Goal: Task Accomplishment & Management: Manage account settings

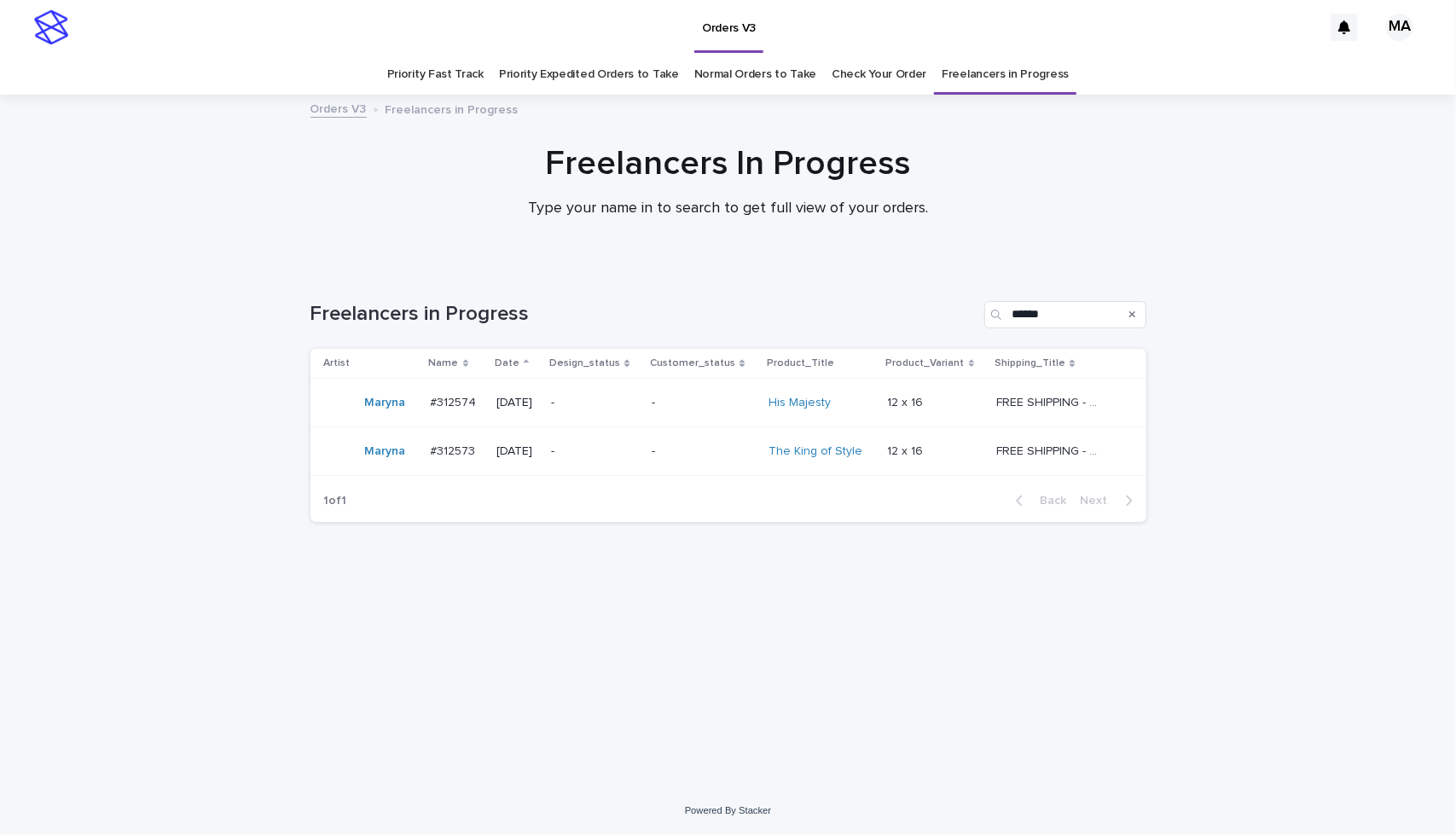
click at [533, 593] on div "Loading... Saving… Loading... Saving… Freelancers in Progress ****** Artist Nam…" at bounding box center [728, 505] width 853 height 476
click at [754, 406] on p "-" at bounding box center [703, 403] width 103 height 15
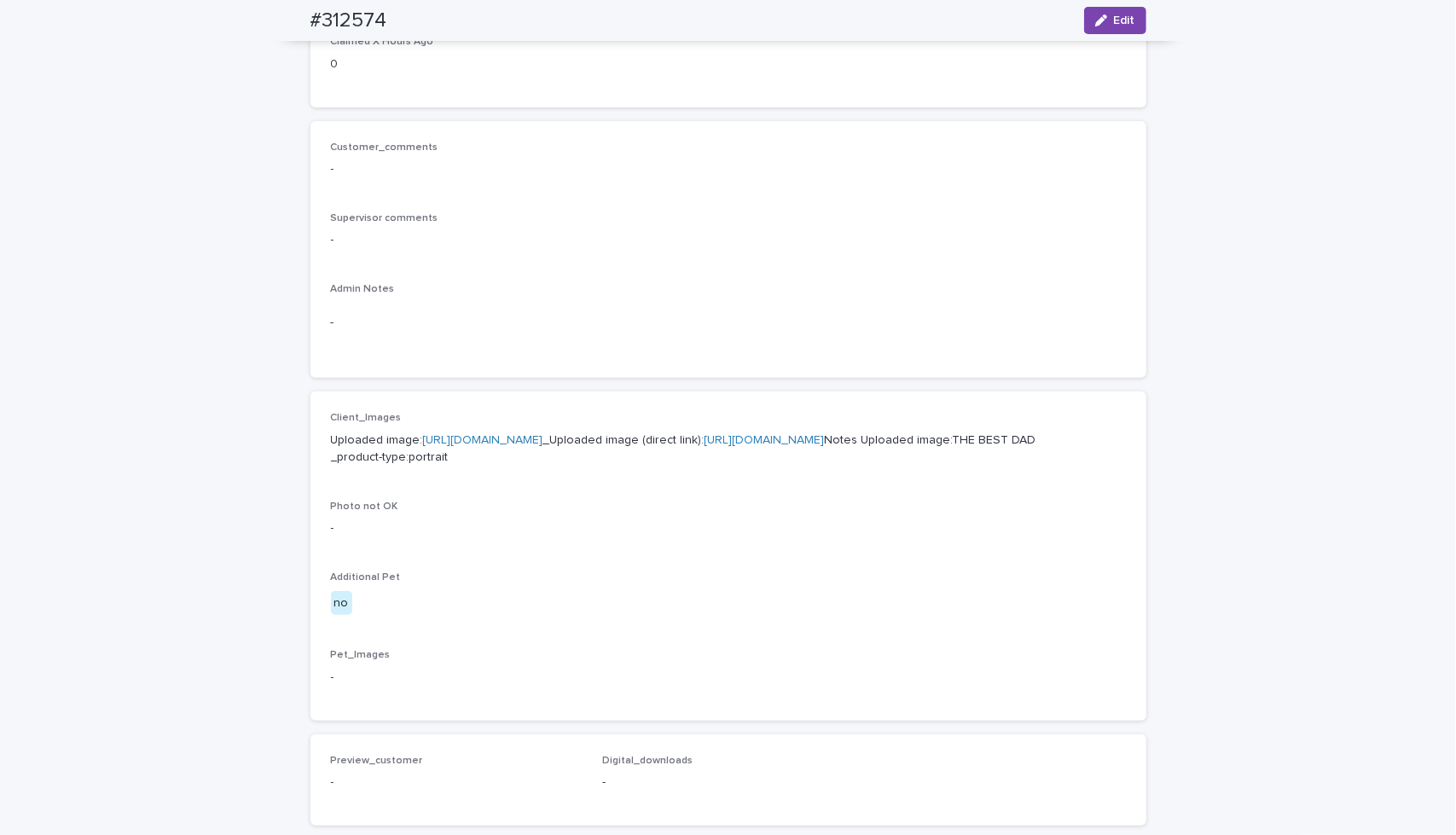
scroll to position [426, 0]
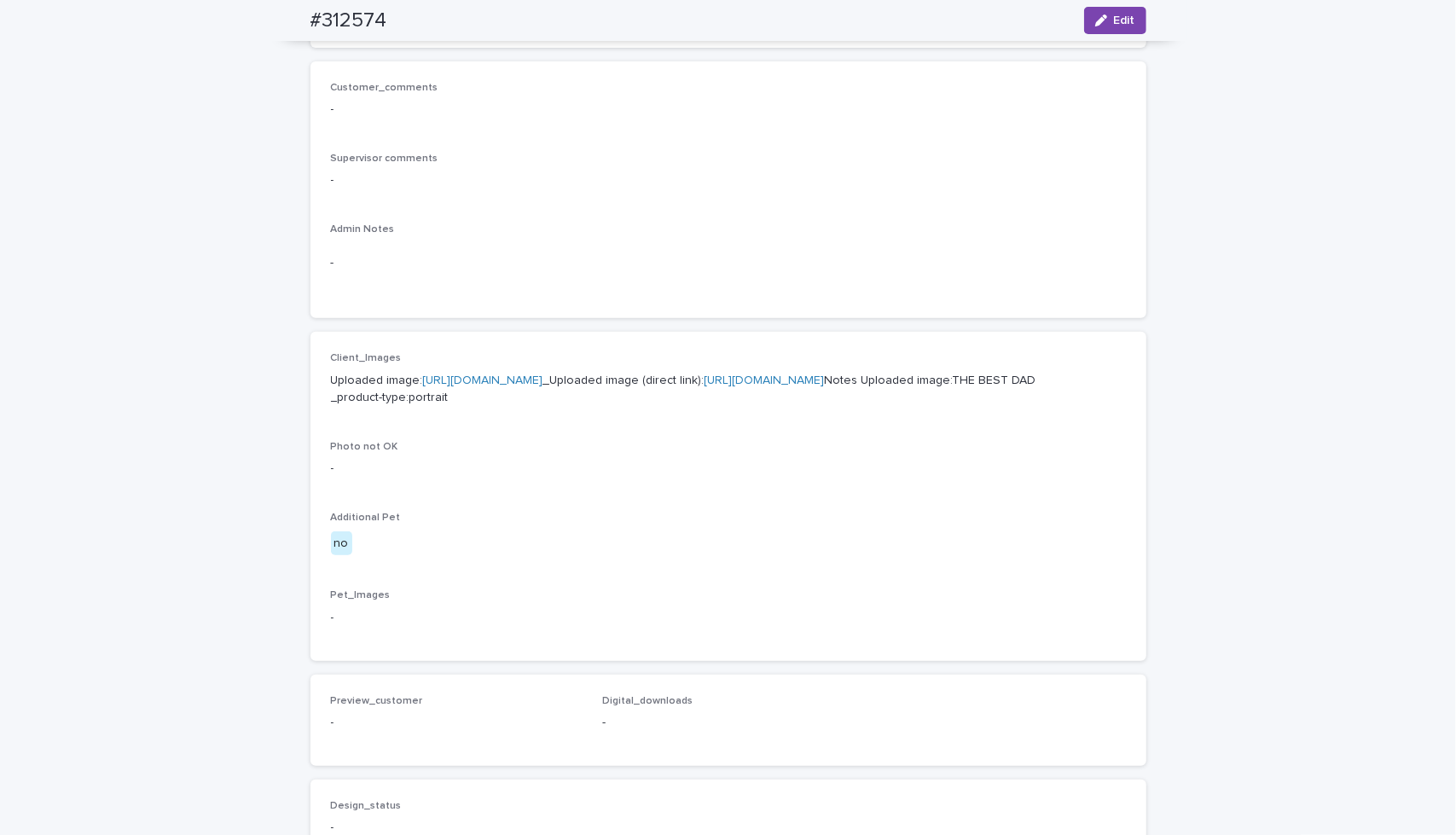
click at [704, 386] on link "[URL][DOMAIN_NAME]" at bounding box center [763, 381] width 120 height 12
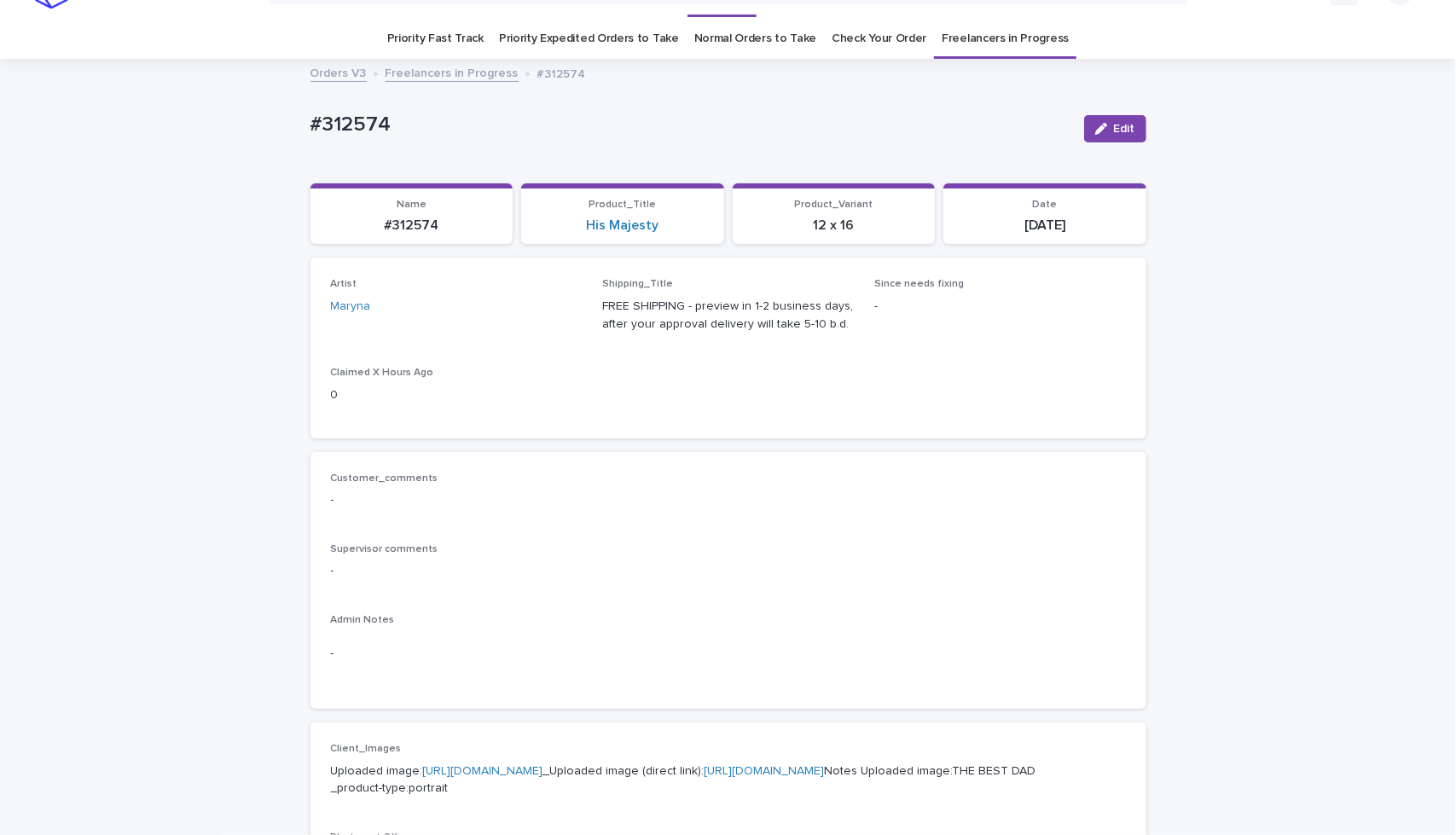
scroll to position [0, 0]
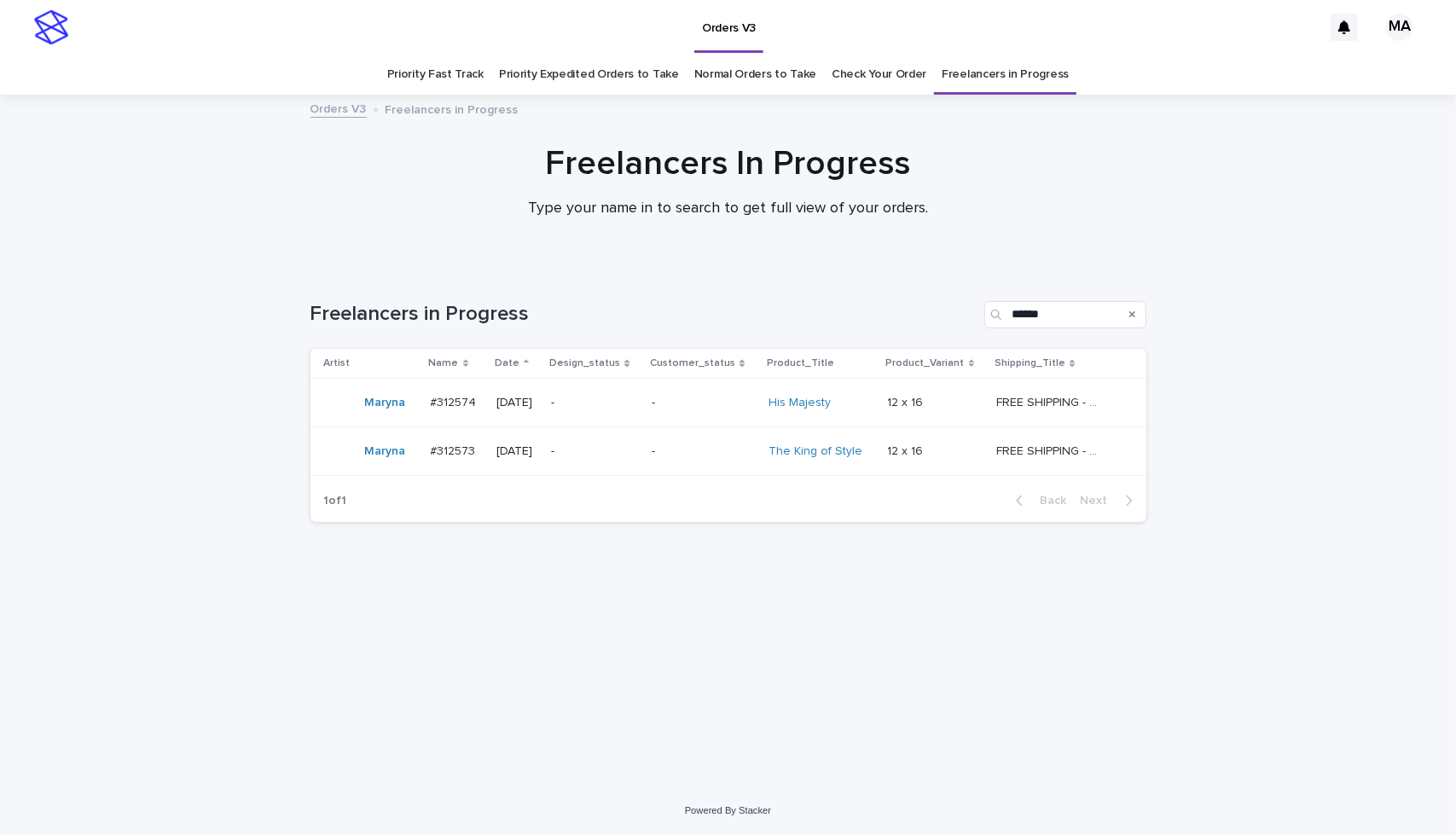
click at [734, 447] on p "-" at bounding box center [703, 451] width 103 height 15
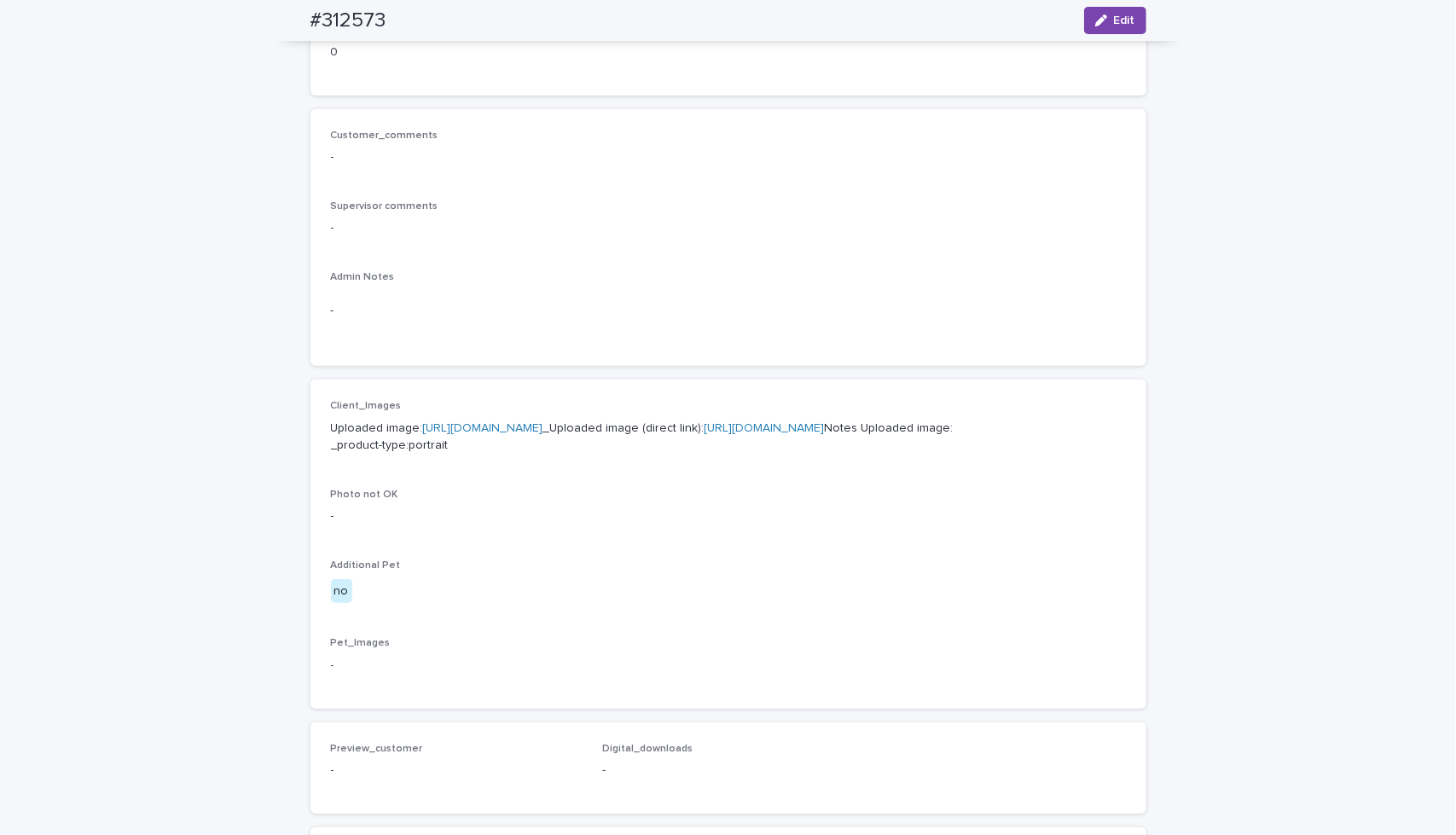
scroll to position [426, 0]
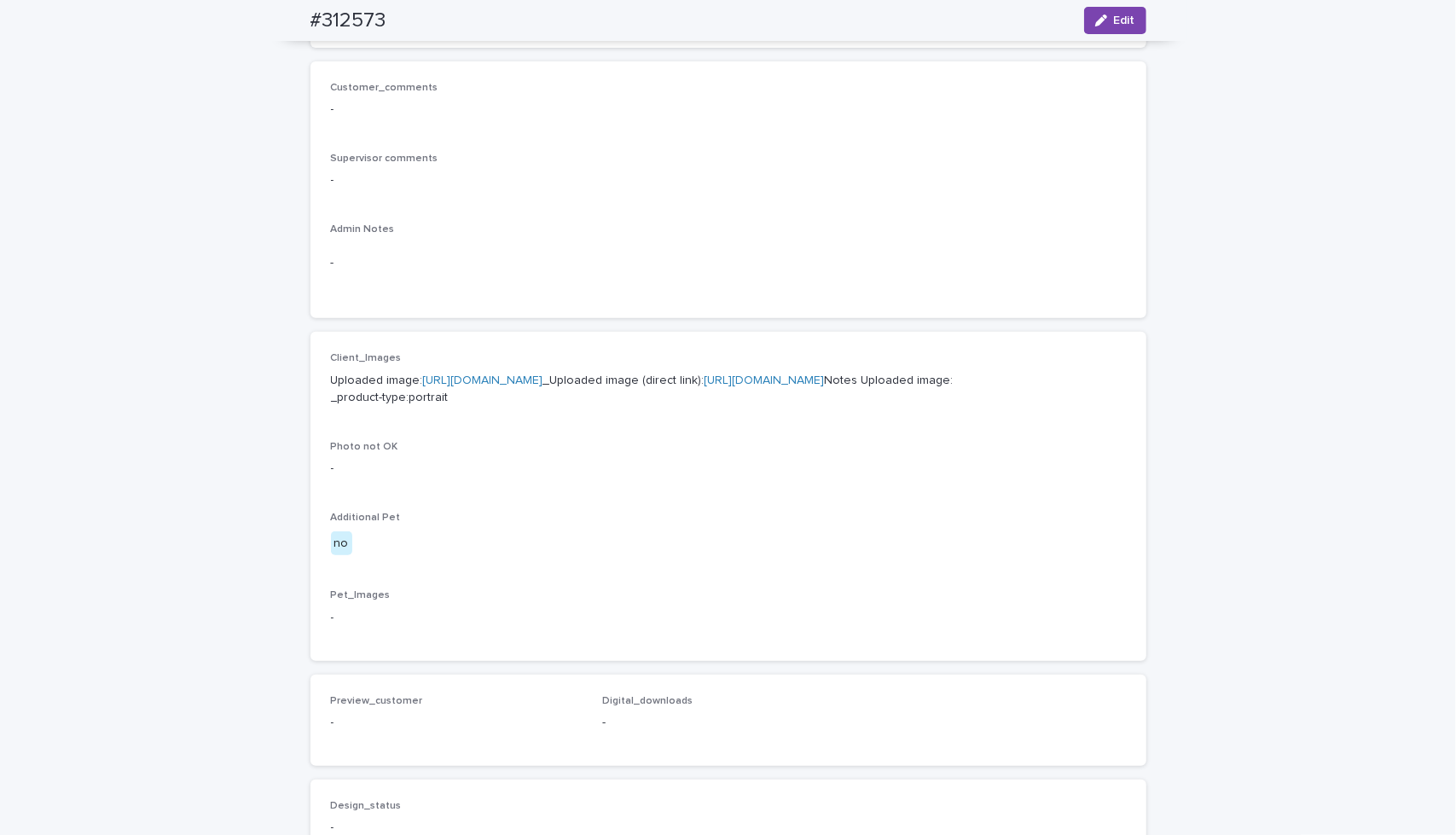
click at [704, 386] on link "[URL][DOMAIN_NAME]" at bounding box center [763, 381] width 120 height 12
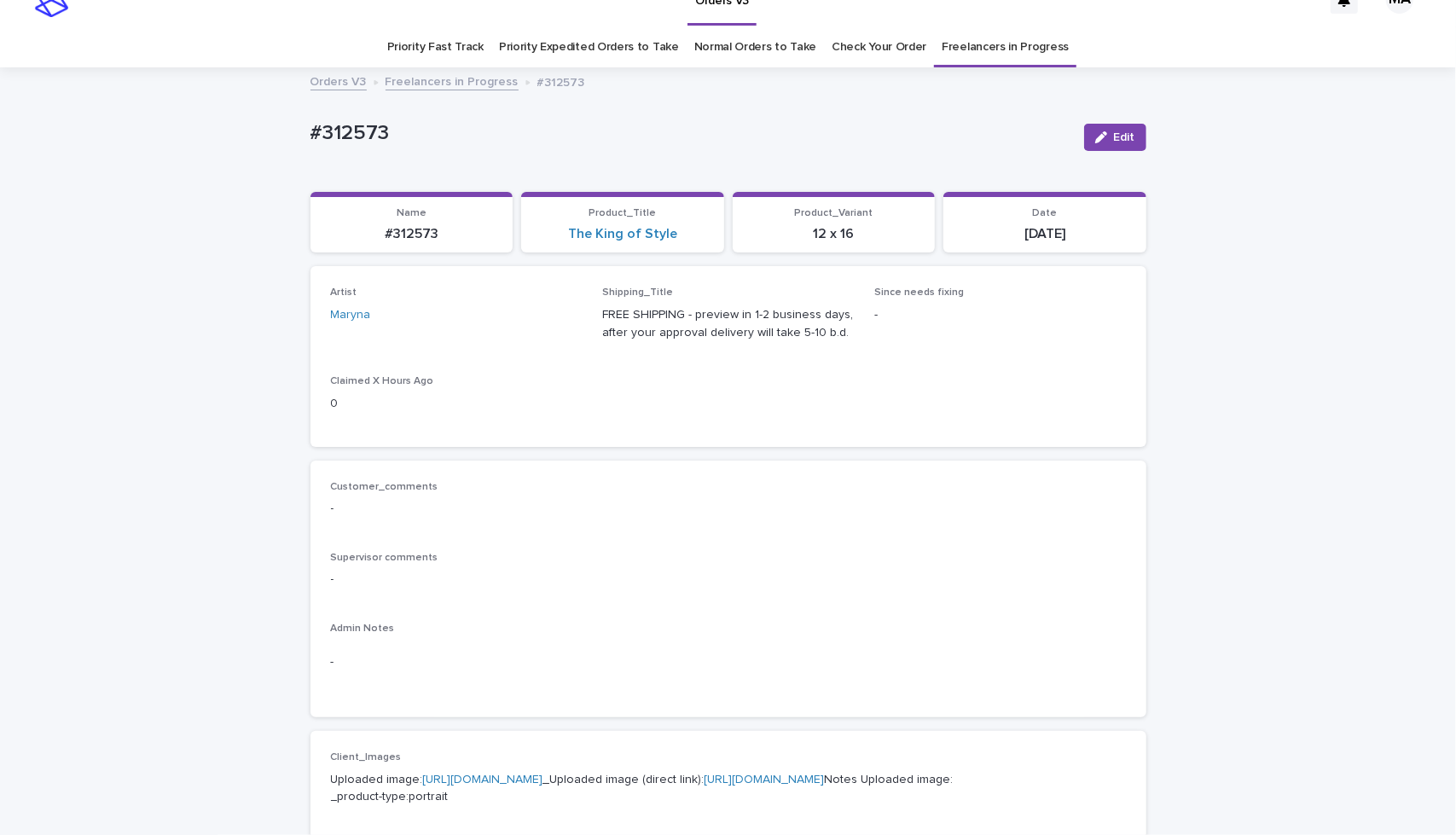
scroll to position [0, 0]
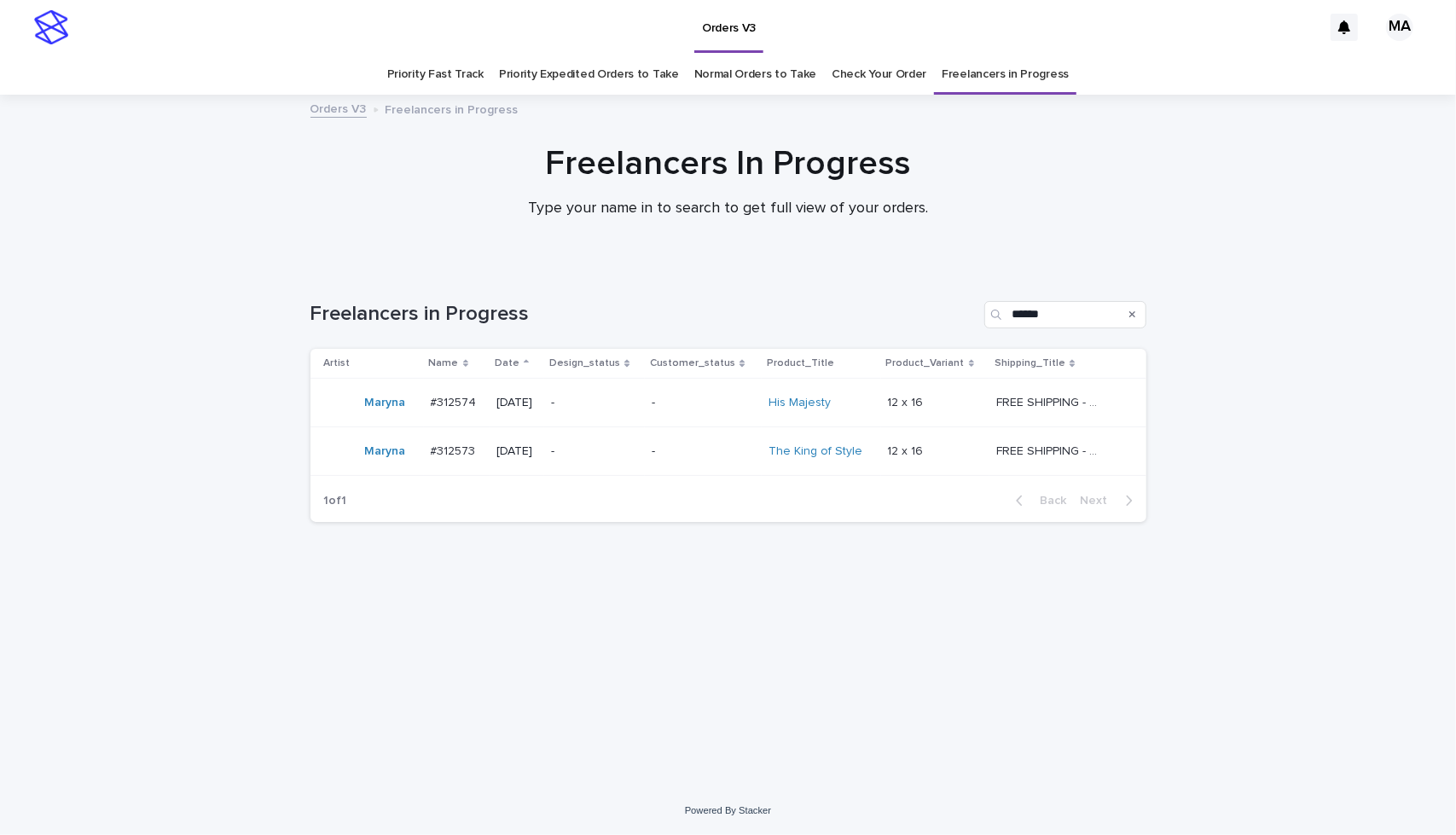
click at [731, 446] on p "-" at bounding box center [703, 451] width 103 height 15
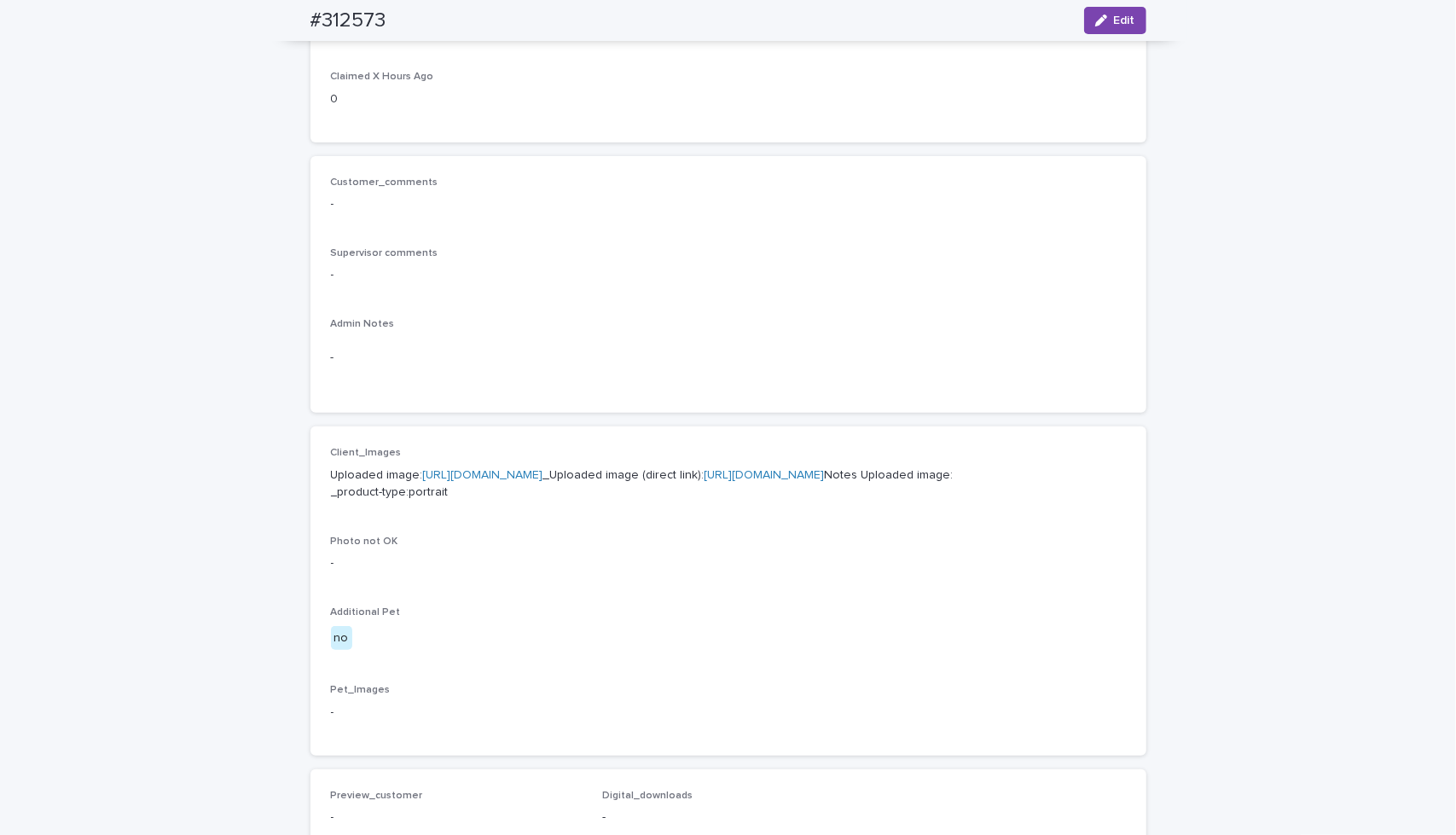
scroll to position [207, 0]
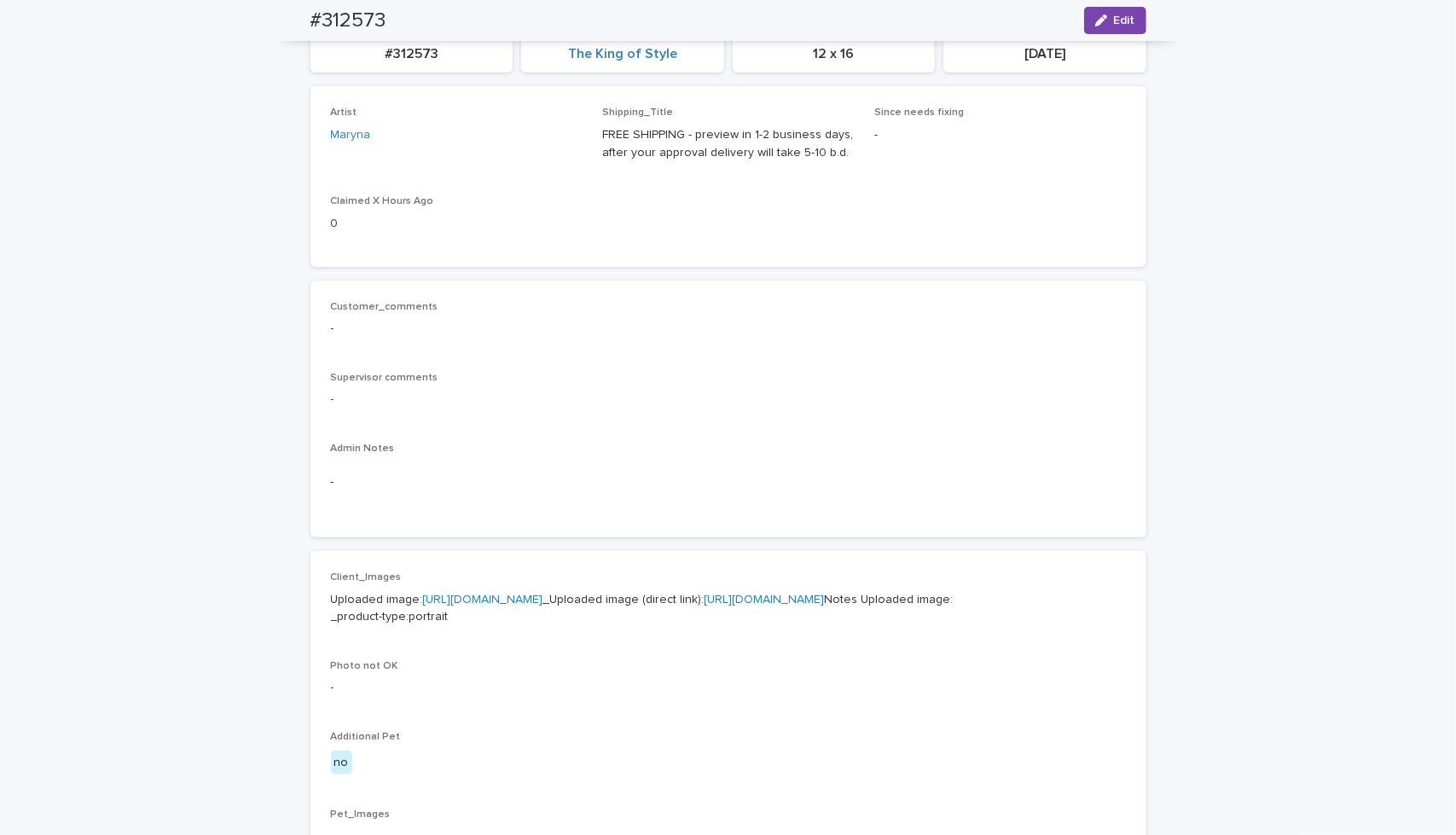
drag, startPoint x: 101, startPoint y: 263, endPoint x: 180, endPoint y: 251, distance: 79.9
click at [101, 263] on div "Loading... Saving… Loading... Saving… #312573 Edit #312573 Edit Sorry, there wa…" at bounding box center [728, 665] width 1456 height 1554
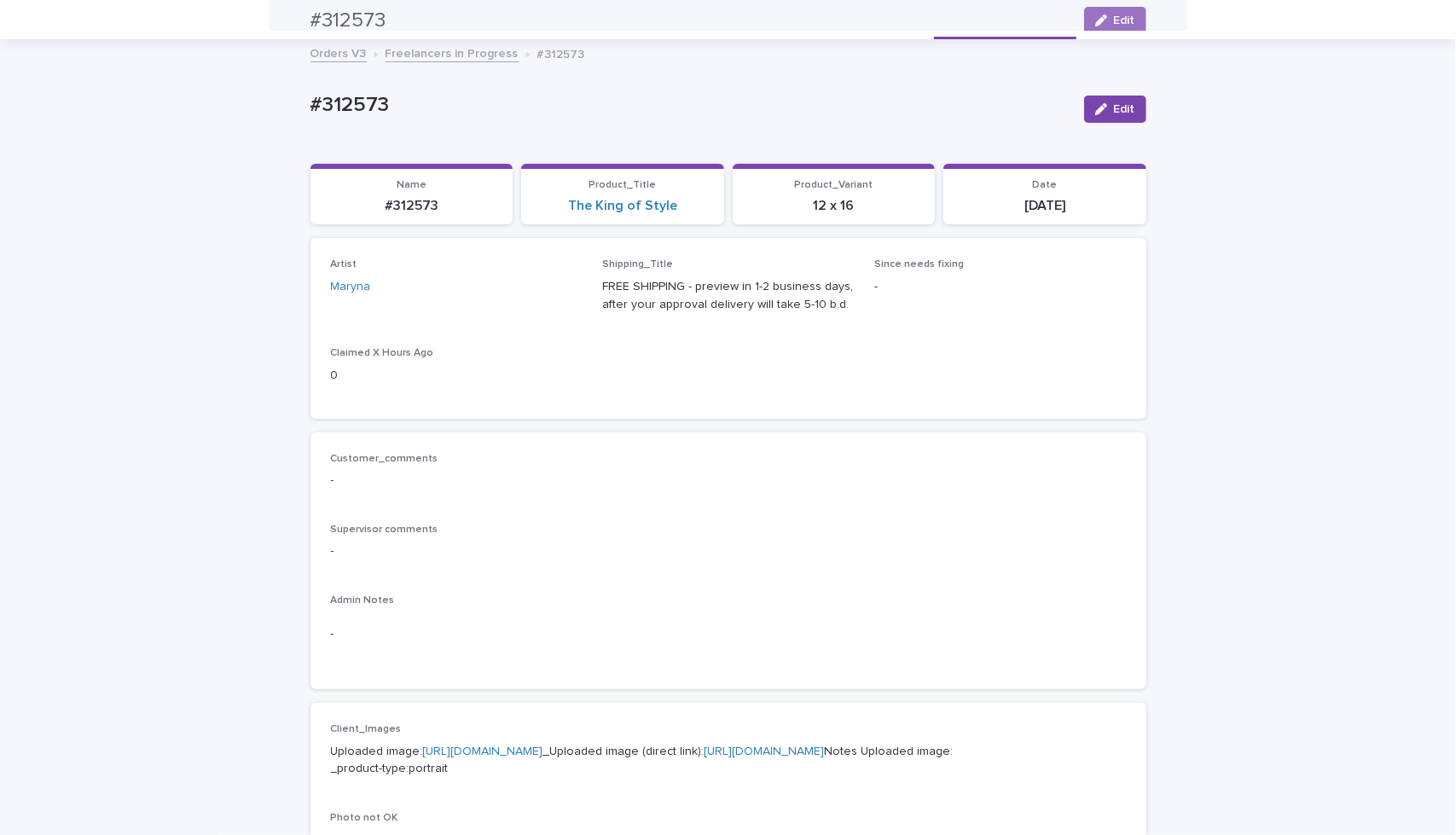
scroll to position [0, 0]
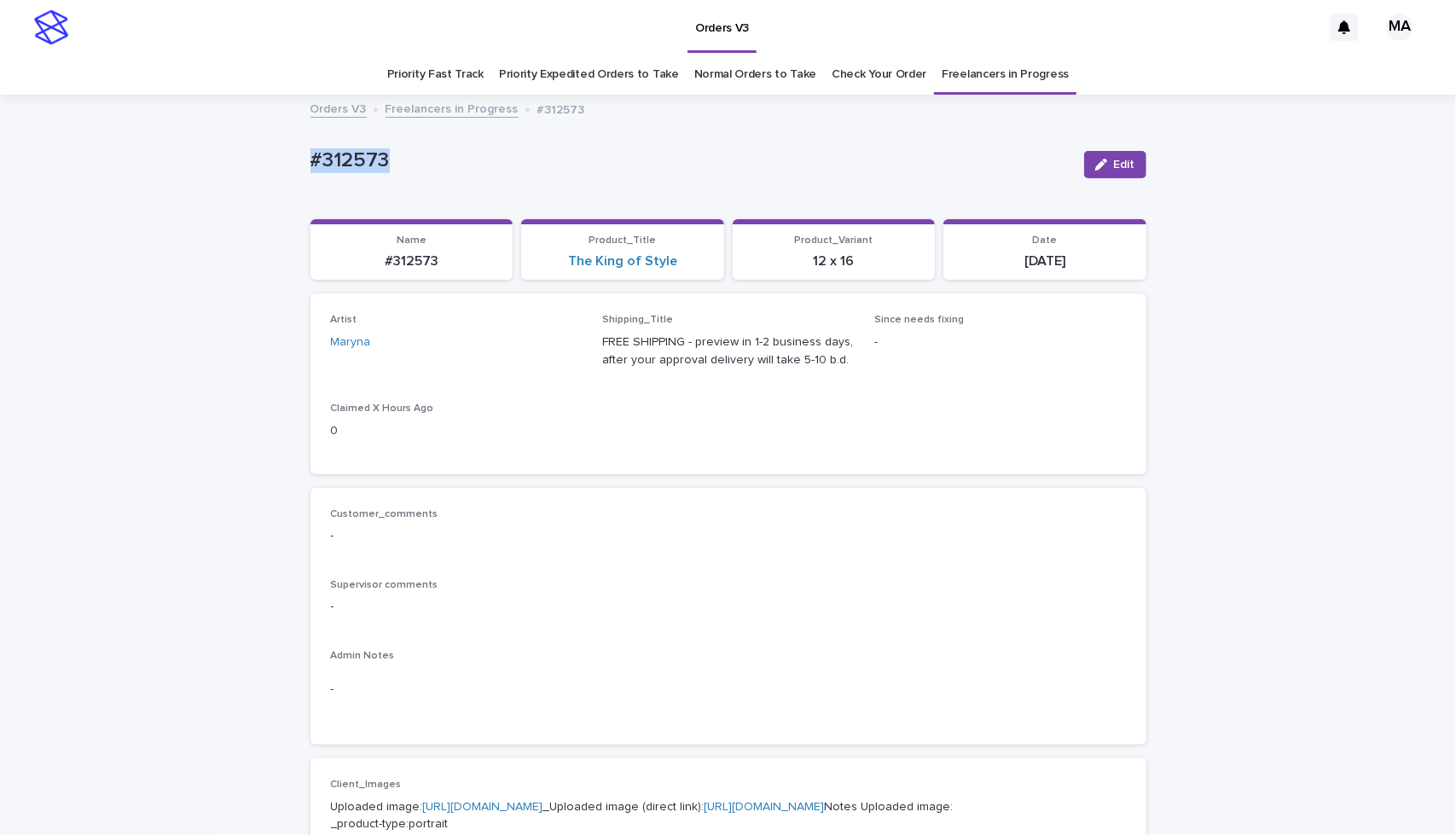
drag, startPoint x: 407, startPoint y: 159, endPoint x: 228, endPoint y: 163, distance: 179.0
copy p "#312573"
click at [1136, 159] on button "Edit" at bounding box center [1115, 164] width 62 height 27
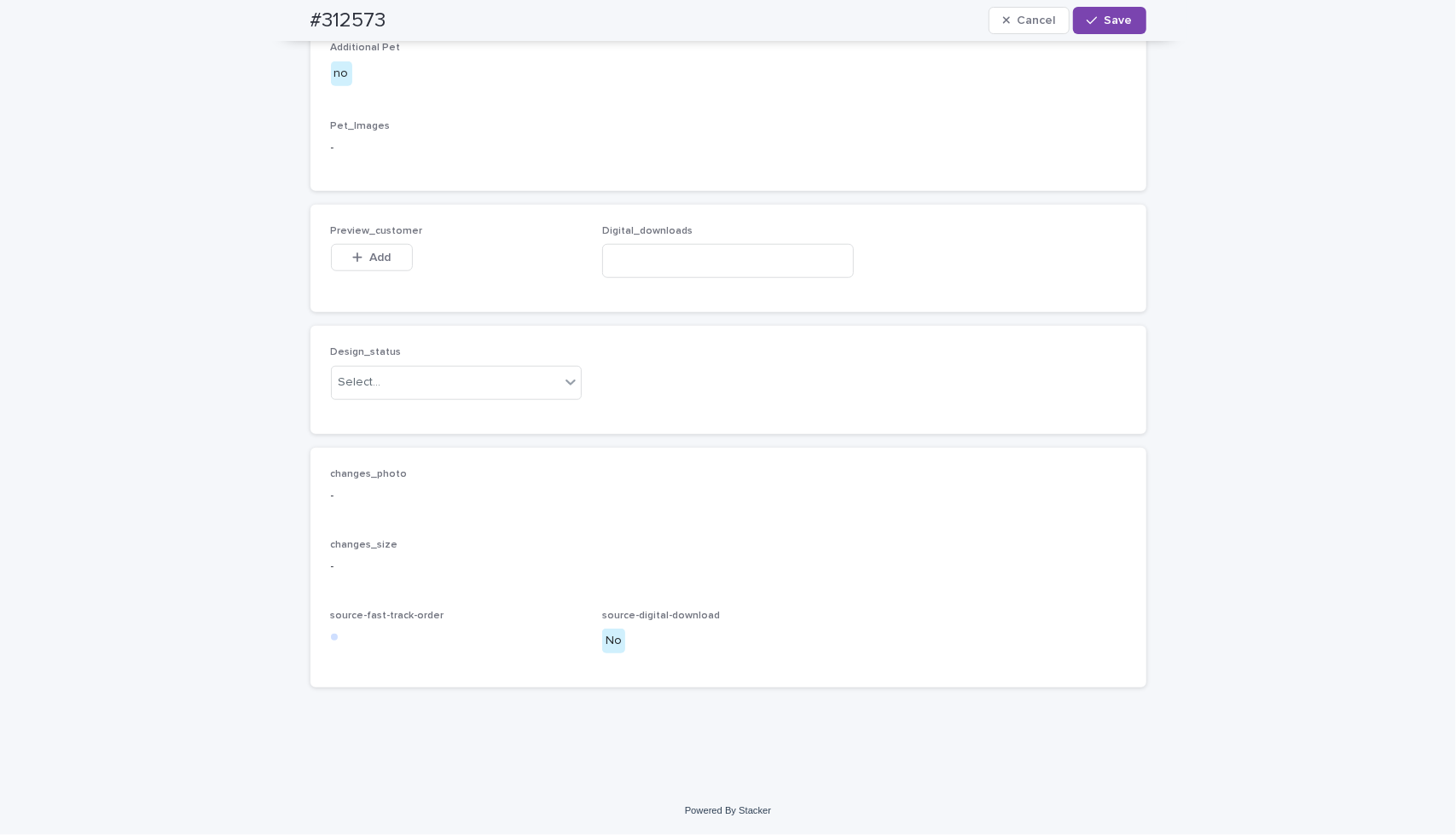
scroll to position [965, 0]
click at [378, 271] on button "Add" at bounding box center [372, 257] width 82 height 27
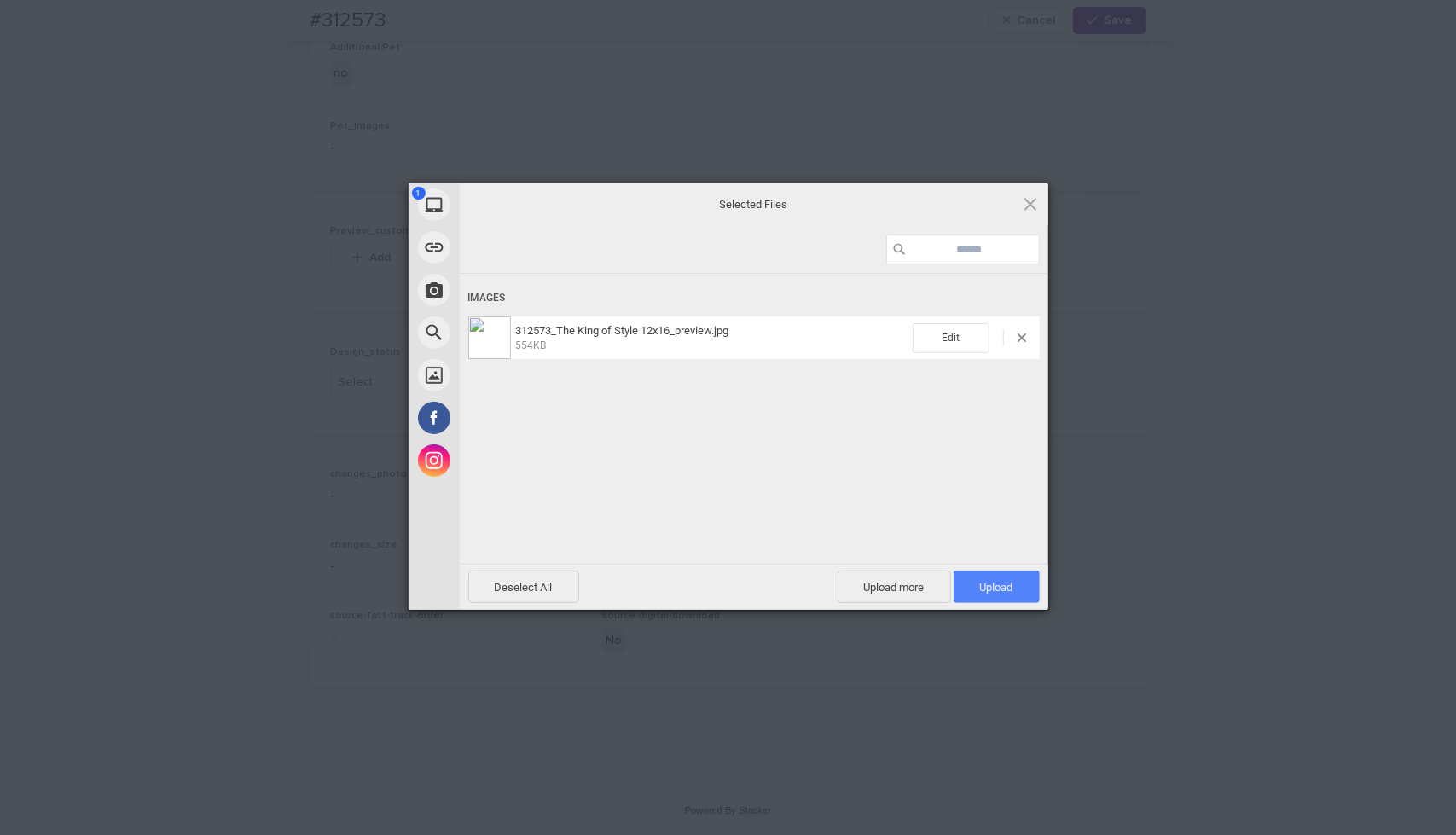
click at [981, 595] on span "Upload 1" at bounding box center [996, 586] width 86 height 32
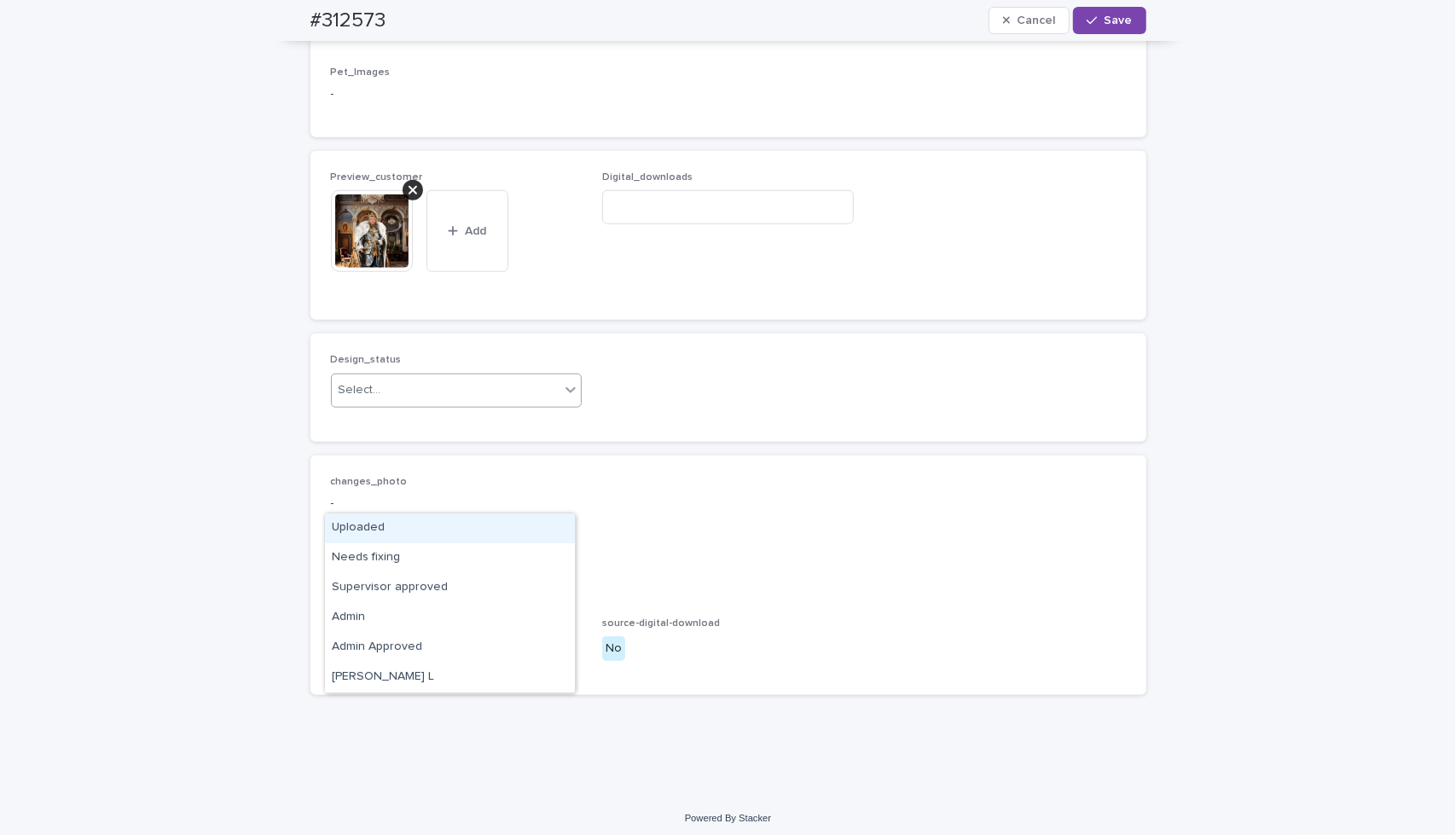
click at [522, 404] on div "Select..." at bounding box center [446, 390] width 229 height 28
click at [513, 534] on div "Uploaded" at bounding box center [449, 528] width 250 height 30
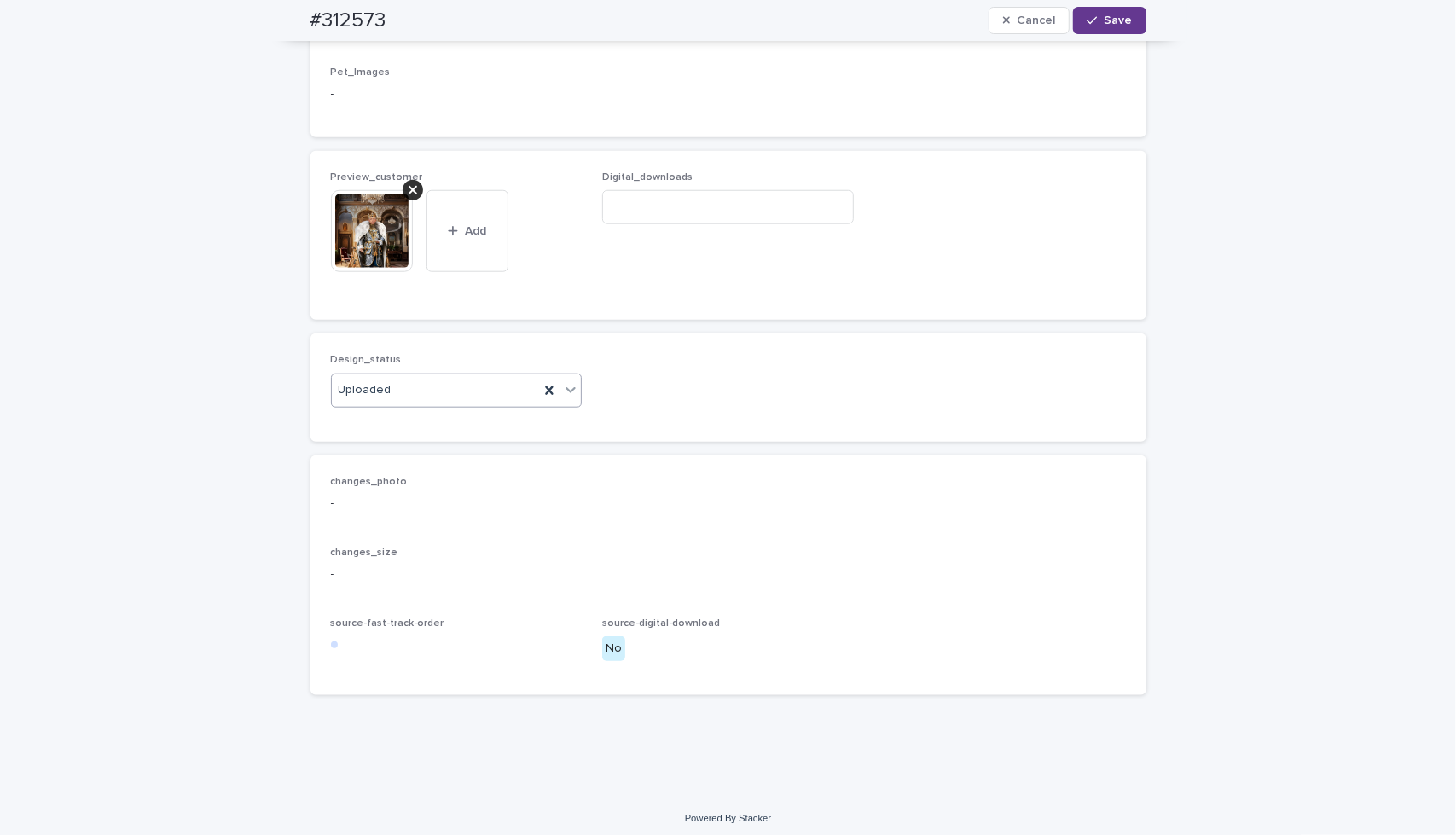
click at [1126, 12] on button "Save" at bounding box center [1108, 20] width 73 height 27
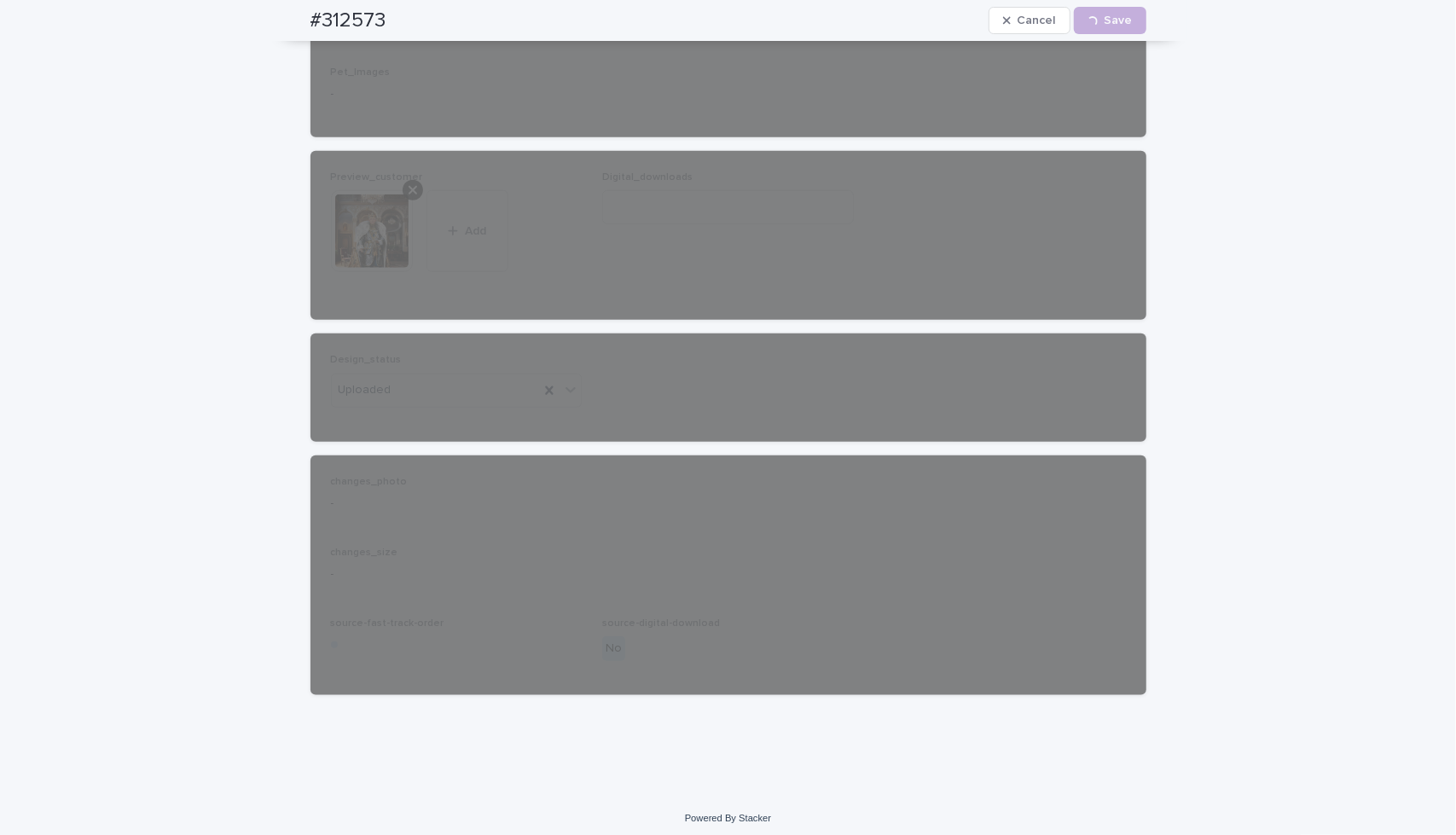
scroll to position [945, 0]
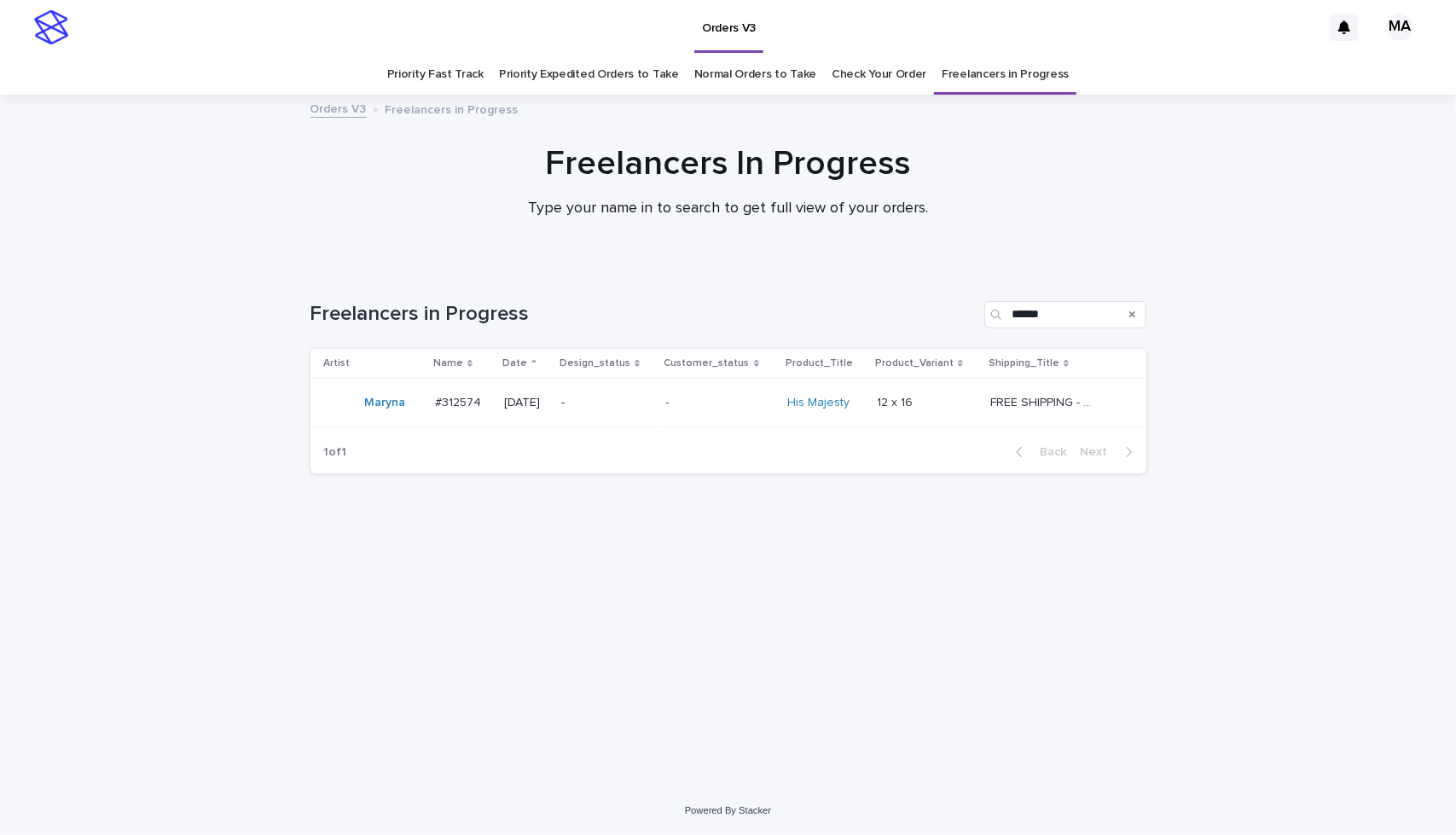
click at [750, 409] on p "-" at bounding box center [720, 403] width 107 height 15
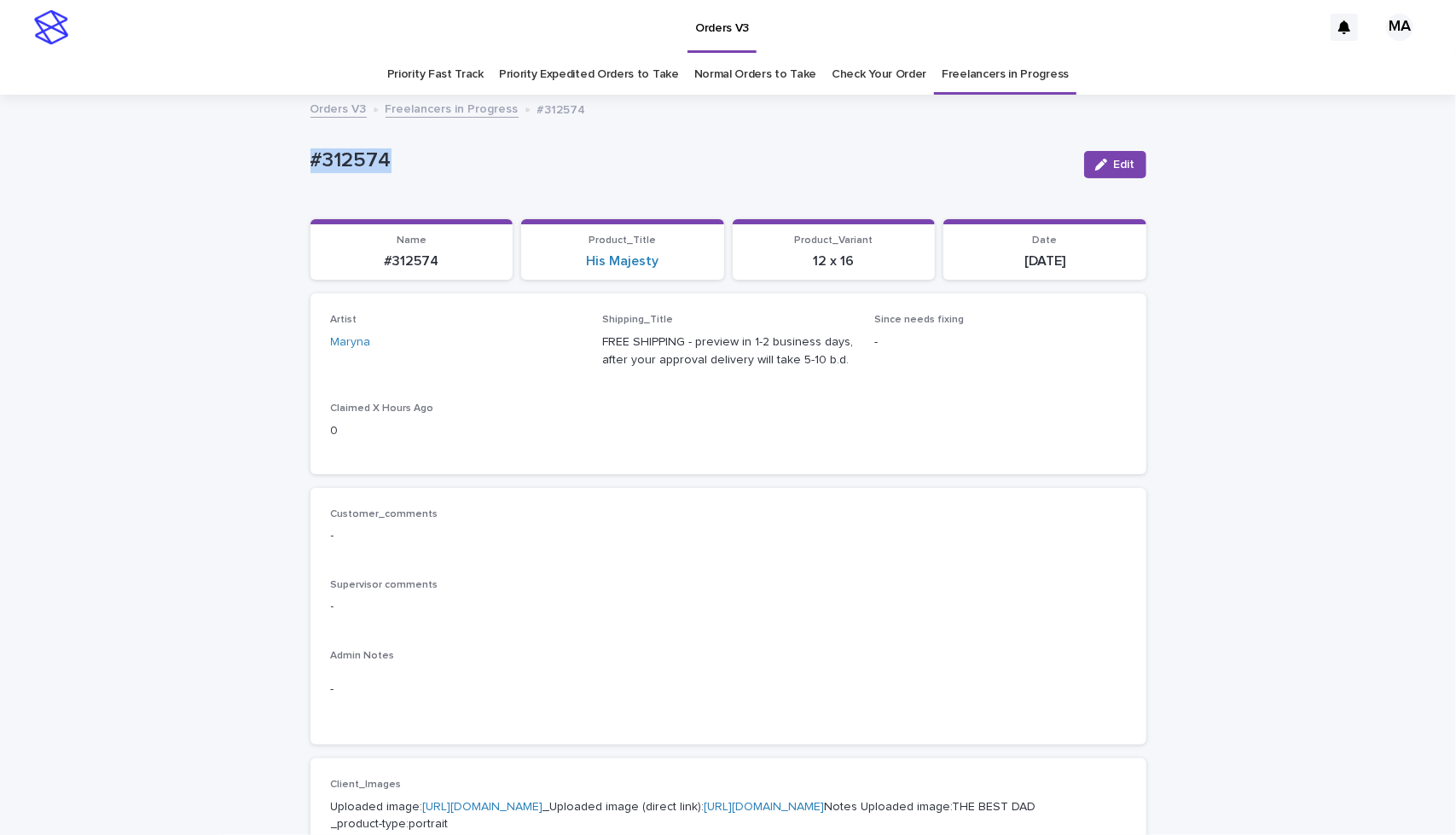
drag, startPoint x: 178, startPoint y: 147, endPoint x: 0, endPoint y: 165, distance: 178.9
copy p "#312574"
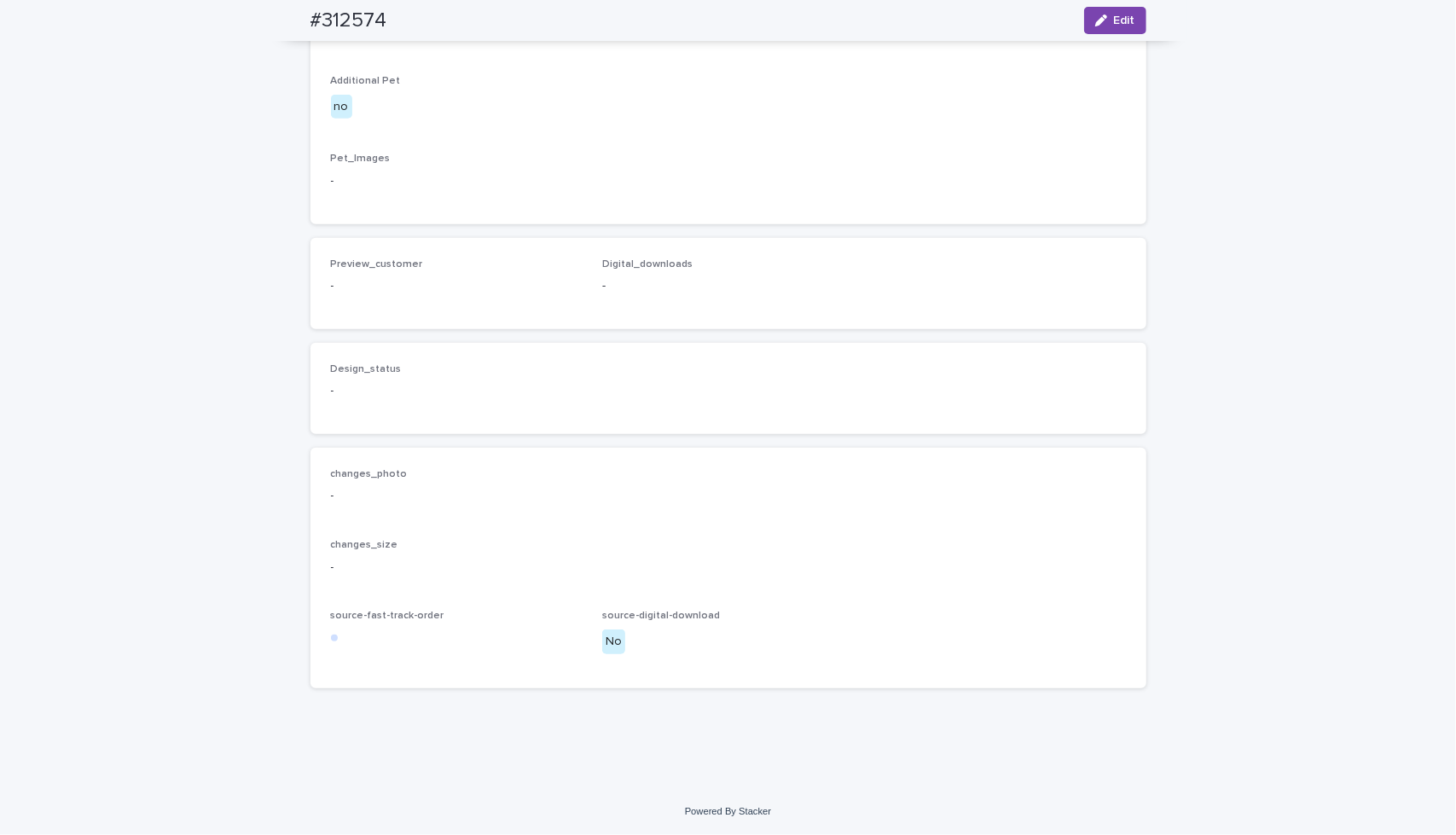
scroll to position [951, 0]
click at [1103, 17] on div "button" at bounding box center [1104, 21] width 18 height 12
click at [343, 271] on button "Add" at bounding box center [372, 257] width 82 height 27
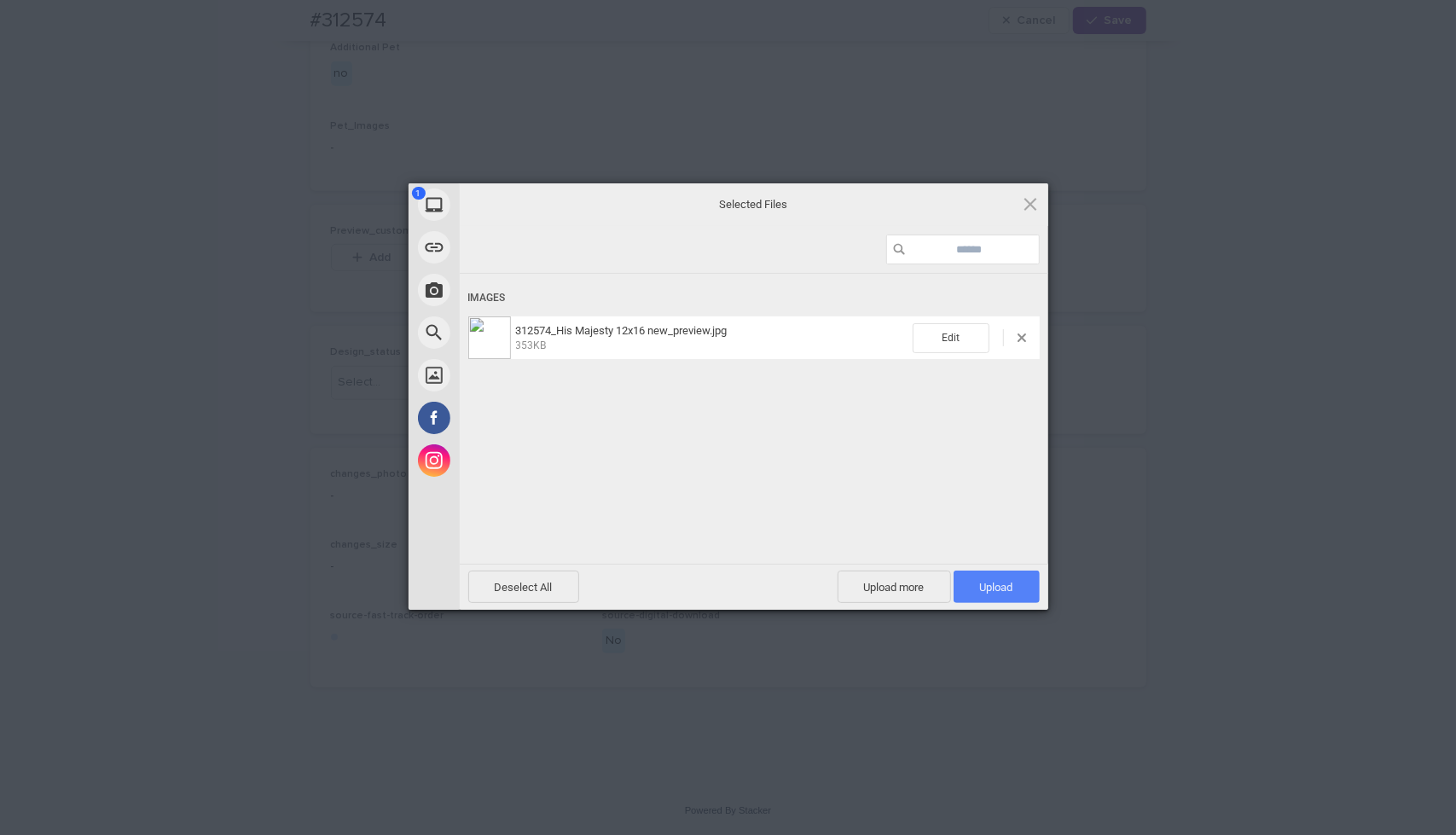
click at [980, 584] on span "Upload 1" at bounding box center [996, 586] width 33 height 13
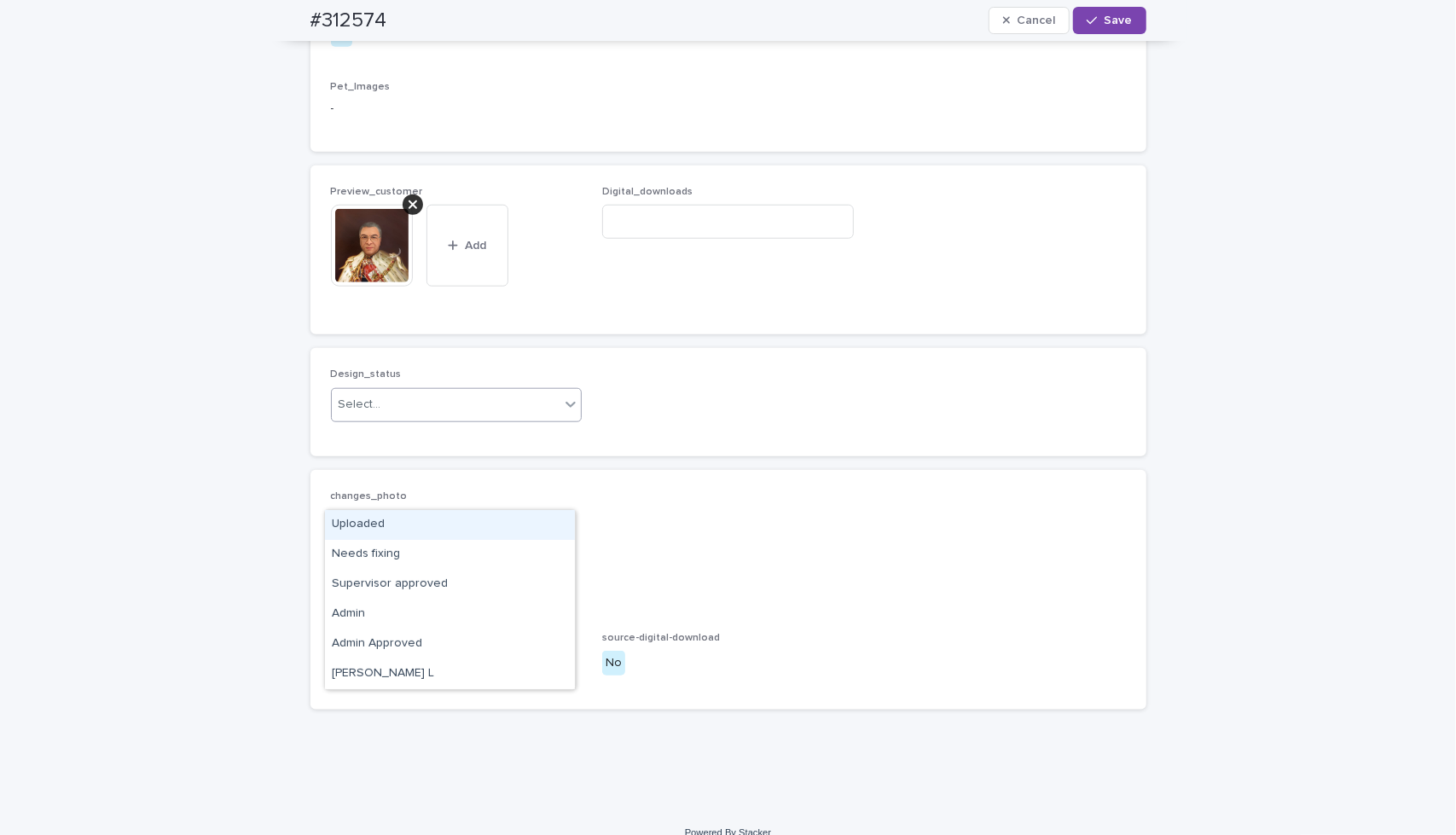
click at [496, 418] on div "Select..." at bounding box center [446, 404] width 229 height 28
click at [492, 524] on div "Uploaded" at bounding box center [449, 524] width 250 height 30
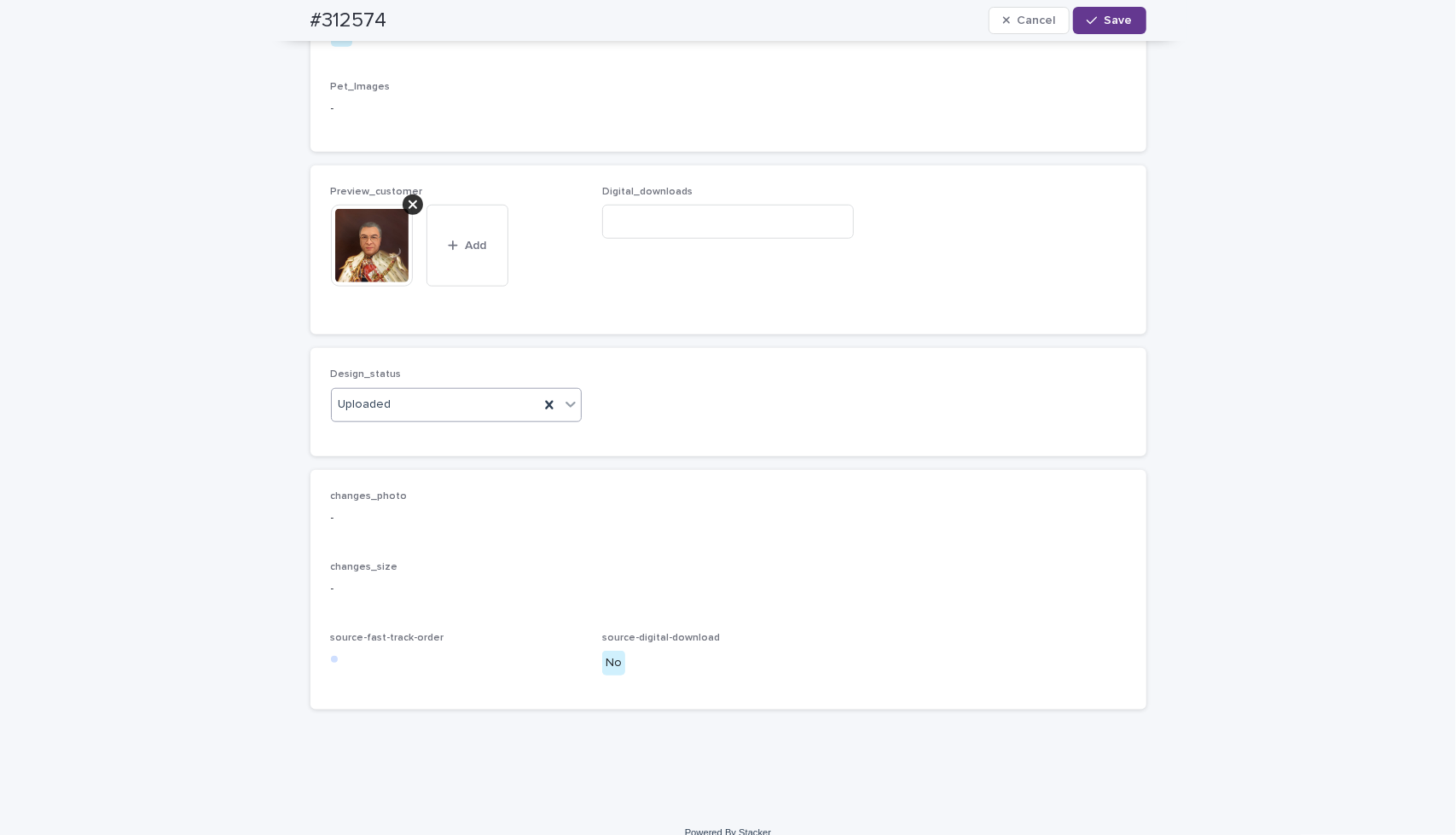
click at [1108, 24] on span "Save" at bounding box center [1118, 21] width 28 height 12
